Goal: Information Seeking & Learning: Check status

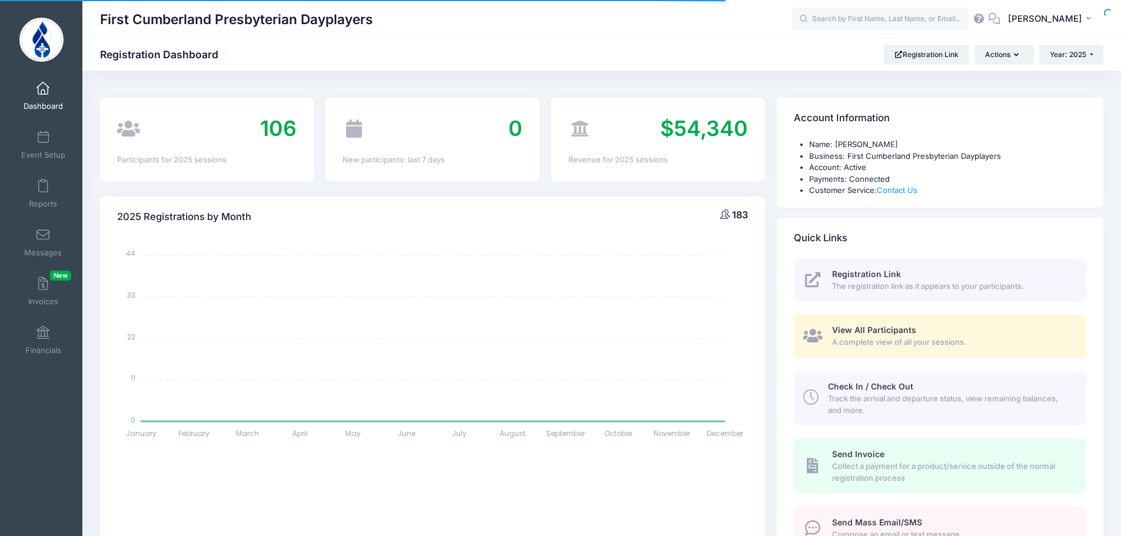
select select
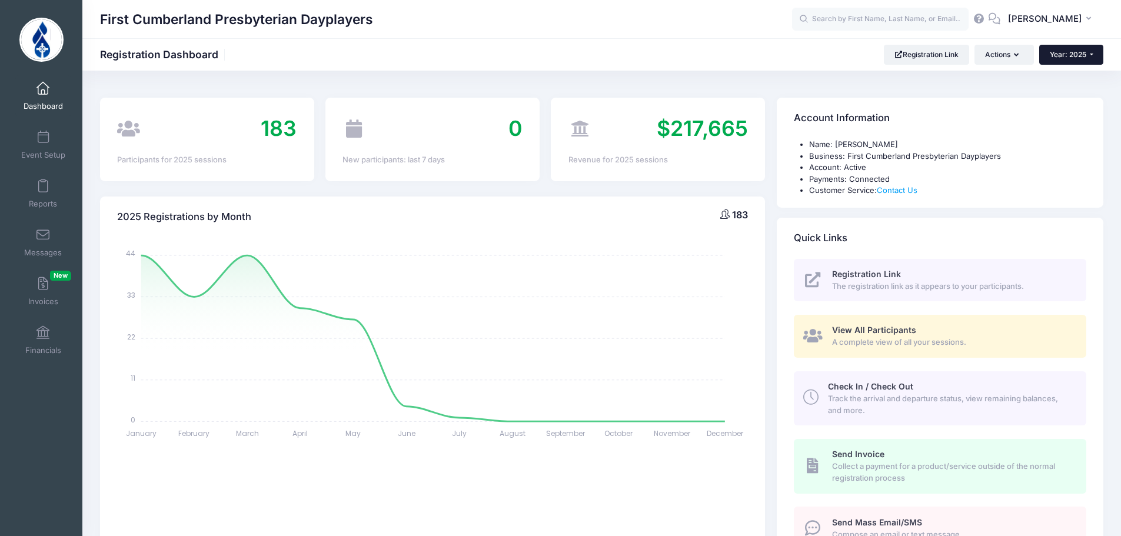
click at [1091, 53] on button "Year: 2025" at bounding box center [1071, 55] width 64 height 20
click at [1072, 94] on link "Year: 2024" at bounding box center [1077, 92] width 76 height 15
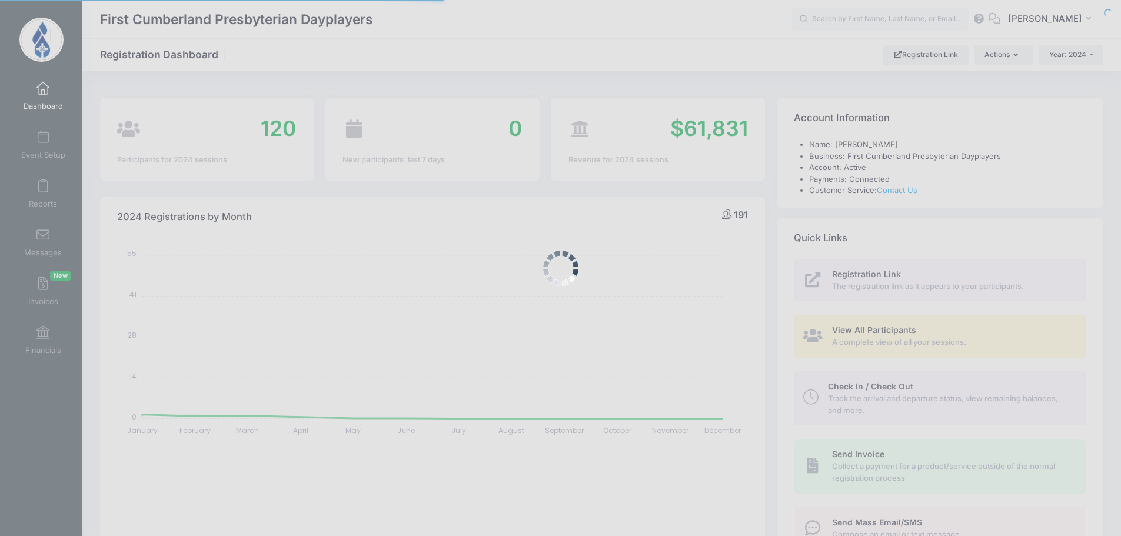
select select
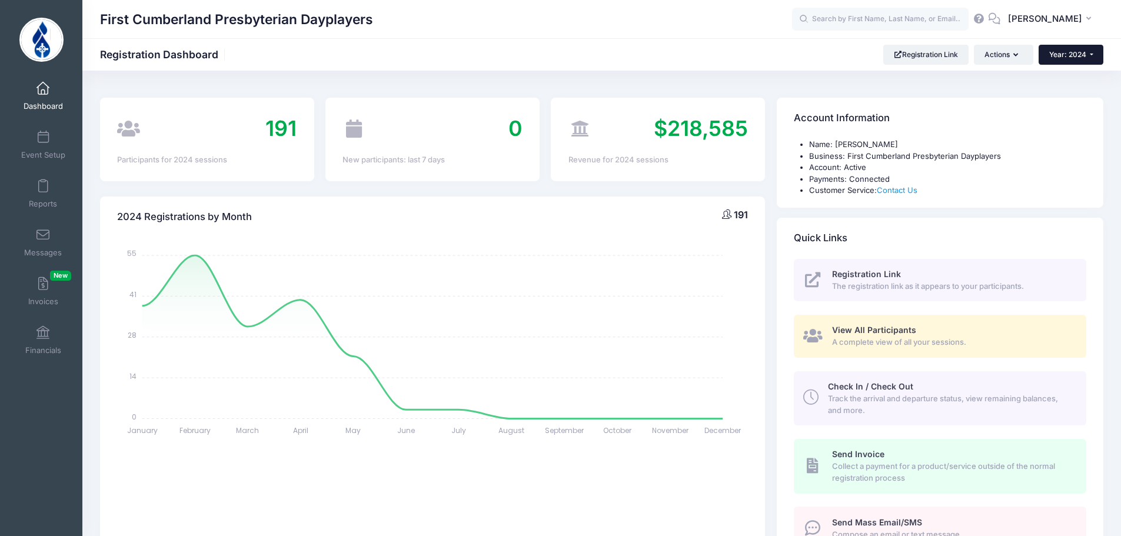
click at [1092, 53] on button "Year: 2024" at bounding box center [1071, 55] width 65 height 20
click at [1076, 76] on link "Year: 2025" at bounding box center [1077, 76] width 76 height 15
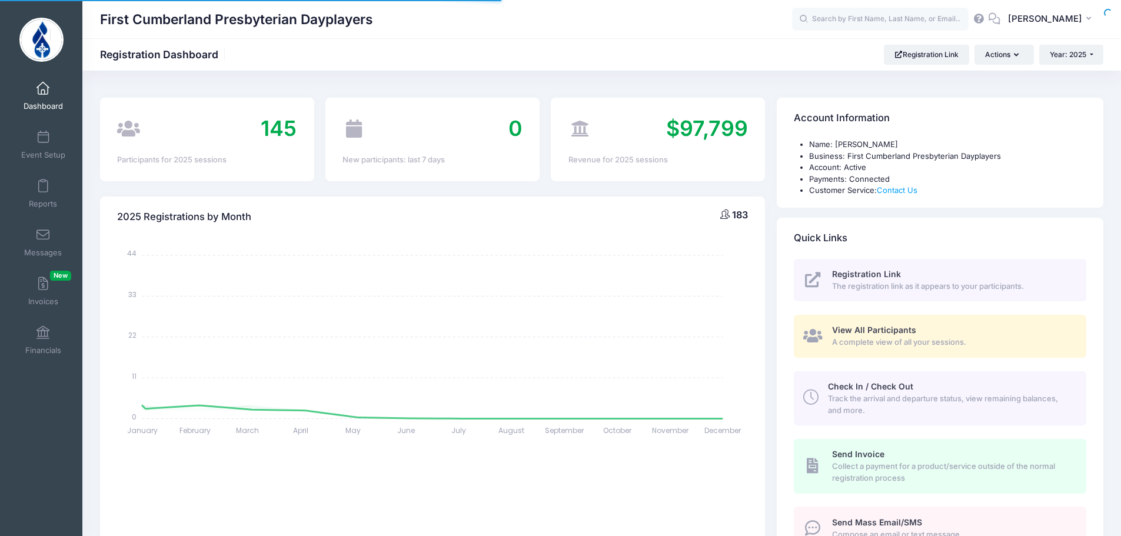
select select
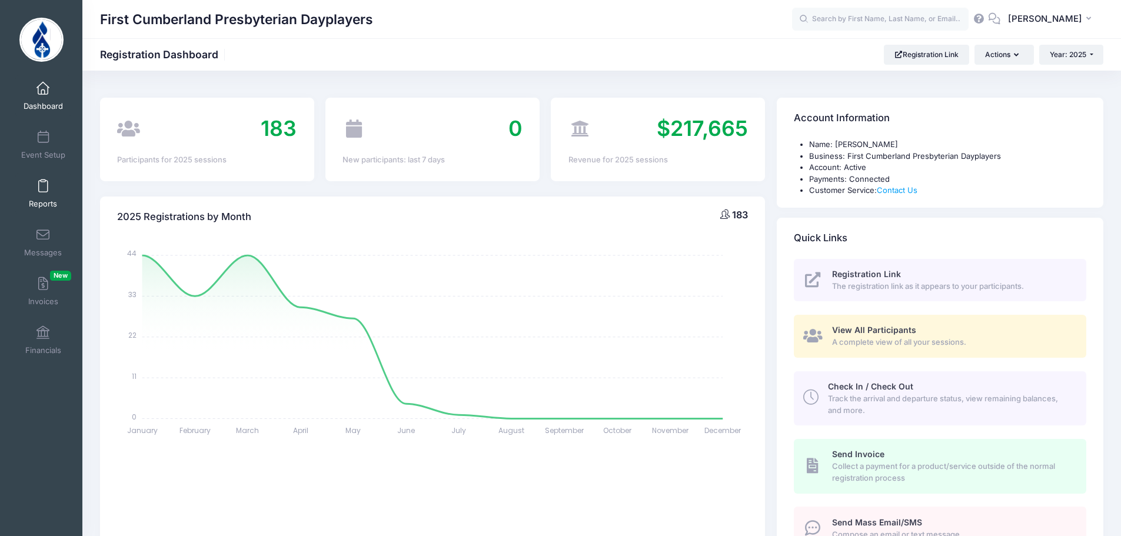
click at [39, 194] on link "Reports" at bounding box center [43, 193] width 56 height 41
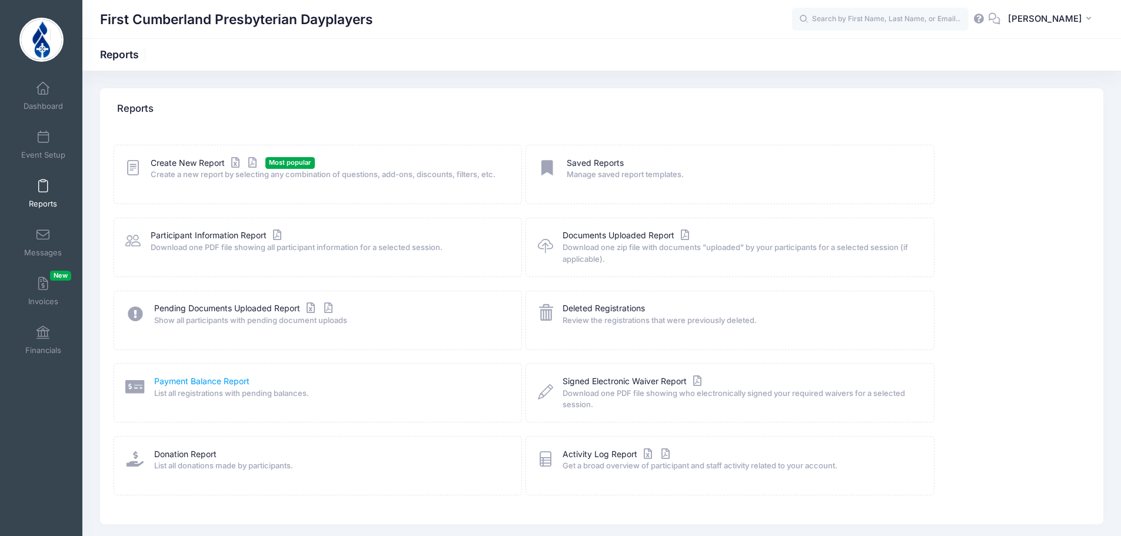
click at [215, 376] on link "Payment Balance Report" at bounding box center [201, 381] width 95 height 12
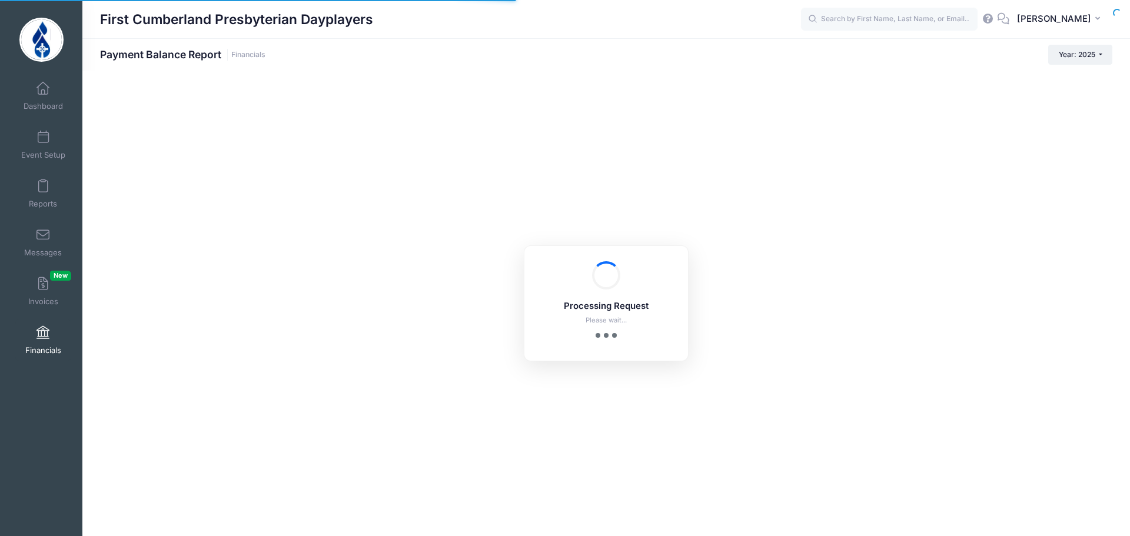
select select "10"
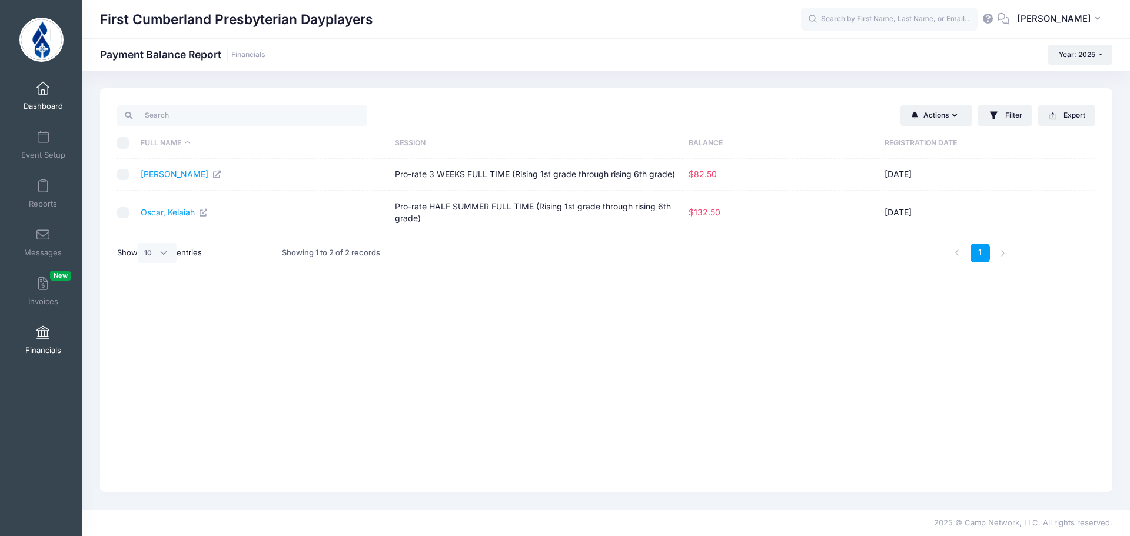
click at [43, 93] on span at bounding box center [43, 88] width 0 height 13
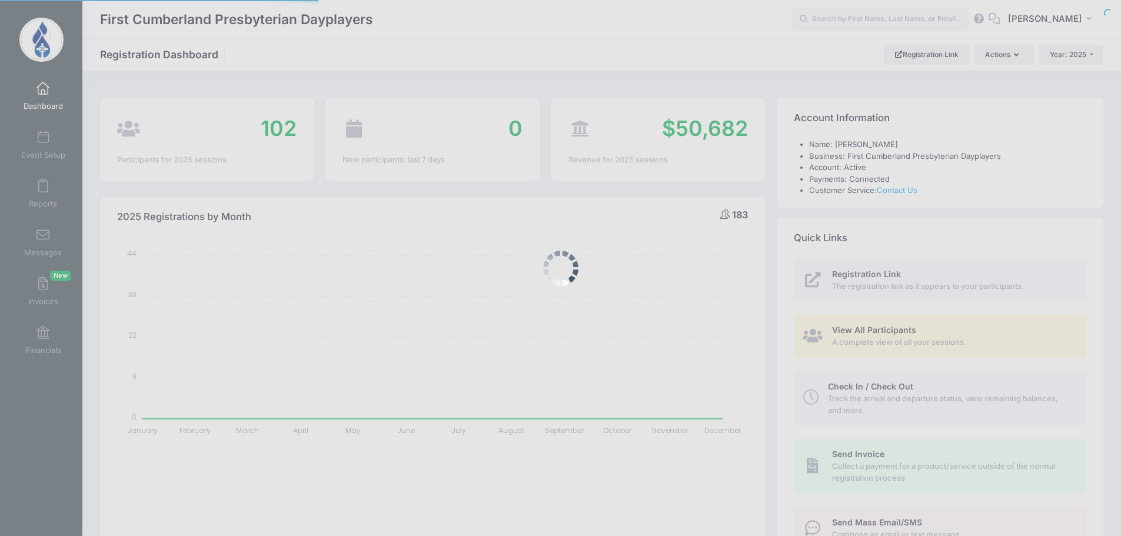
select select
